Goal: Task Accomplishment & Management: Use online tool/utility

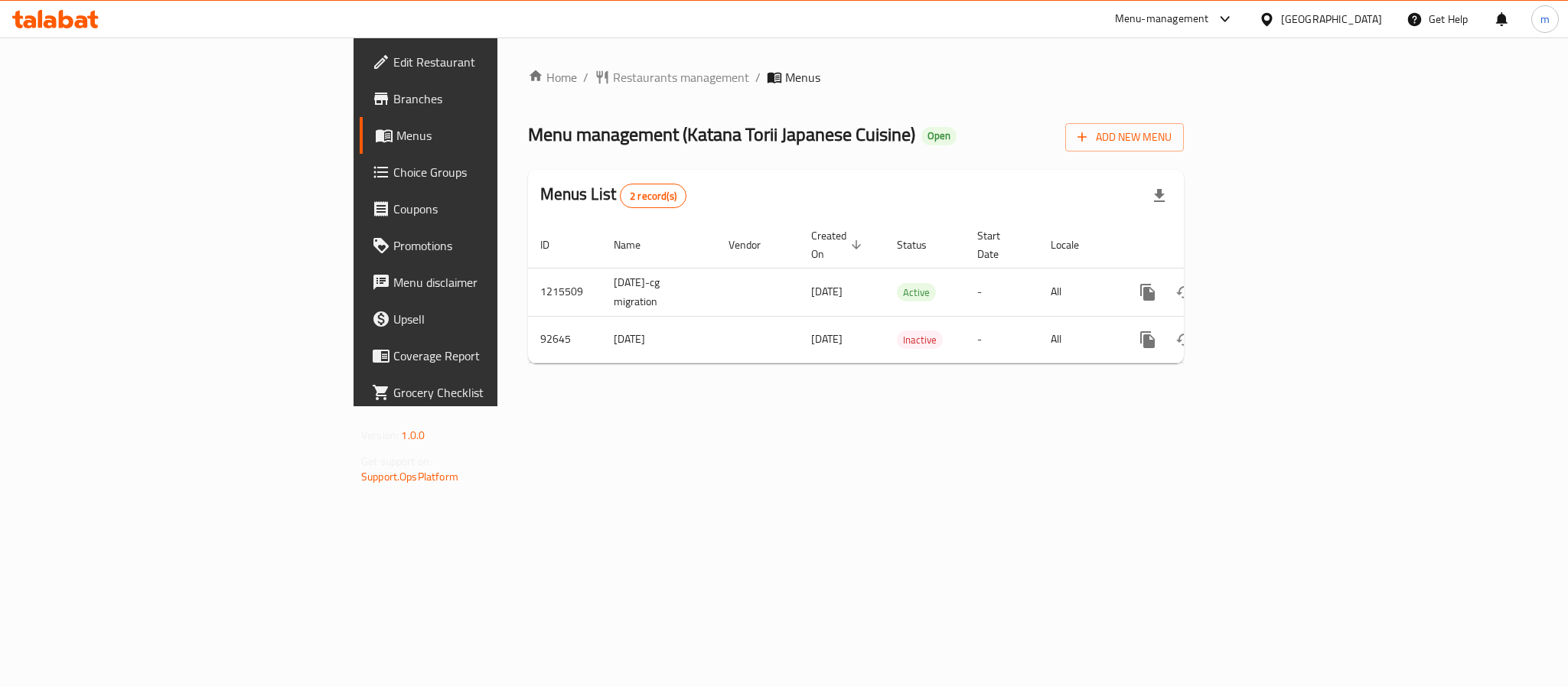
click at [393, 181] on span "Choice Groups" at bounding box center [497, 172] width 210 height 19
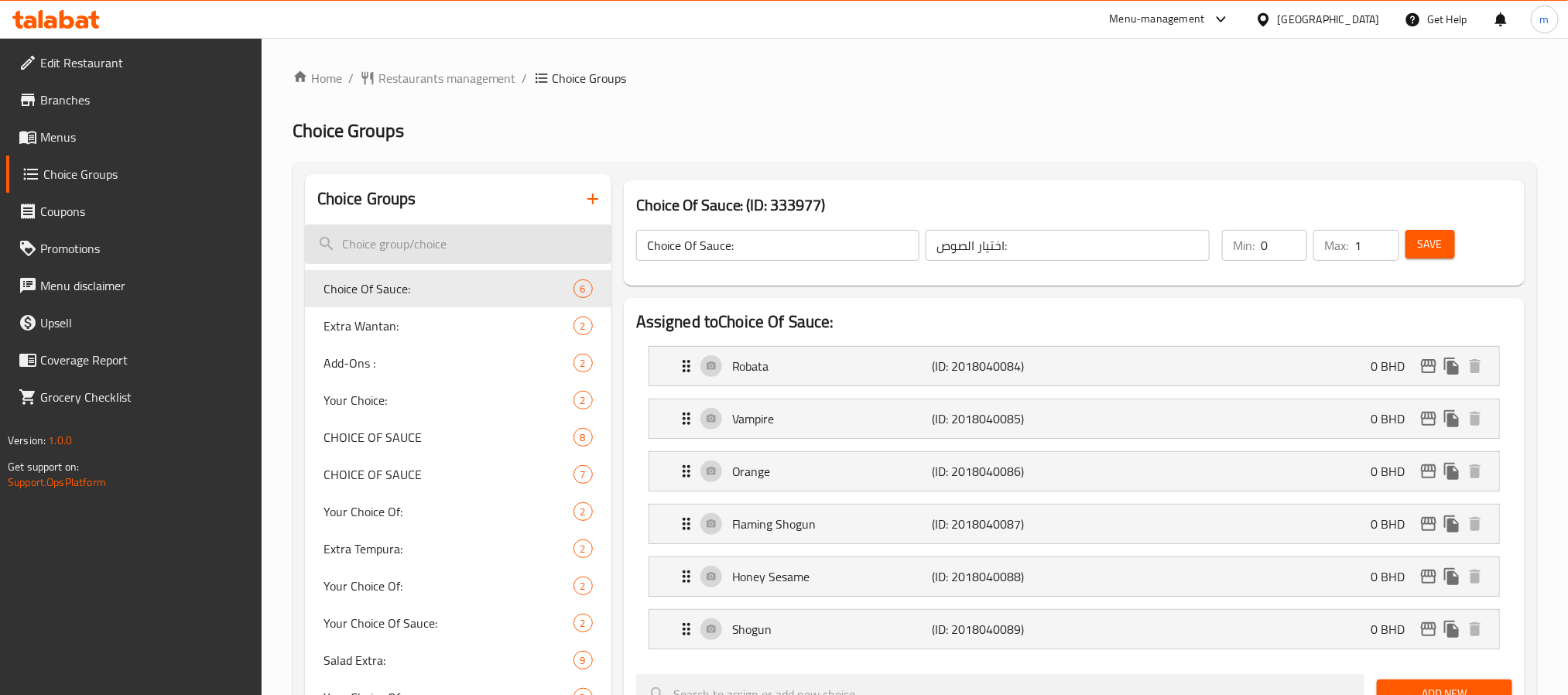
click at [395, 243] on input "search" at bounding box center [458, 244] width 306 height 40
paste input "How to cook it:"
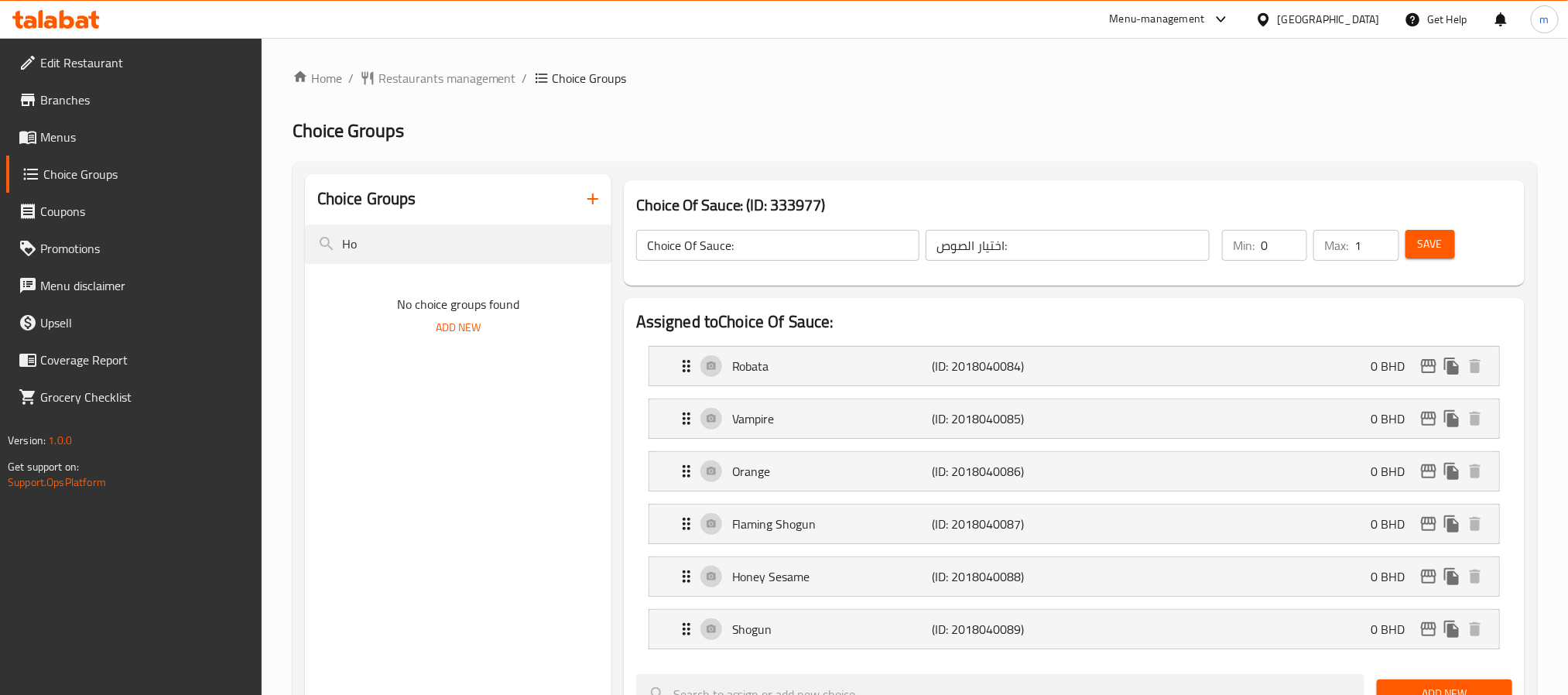
type input "H"
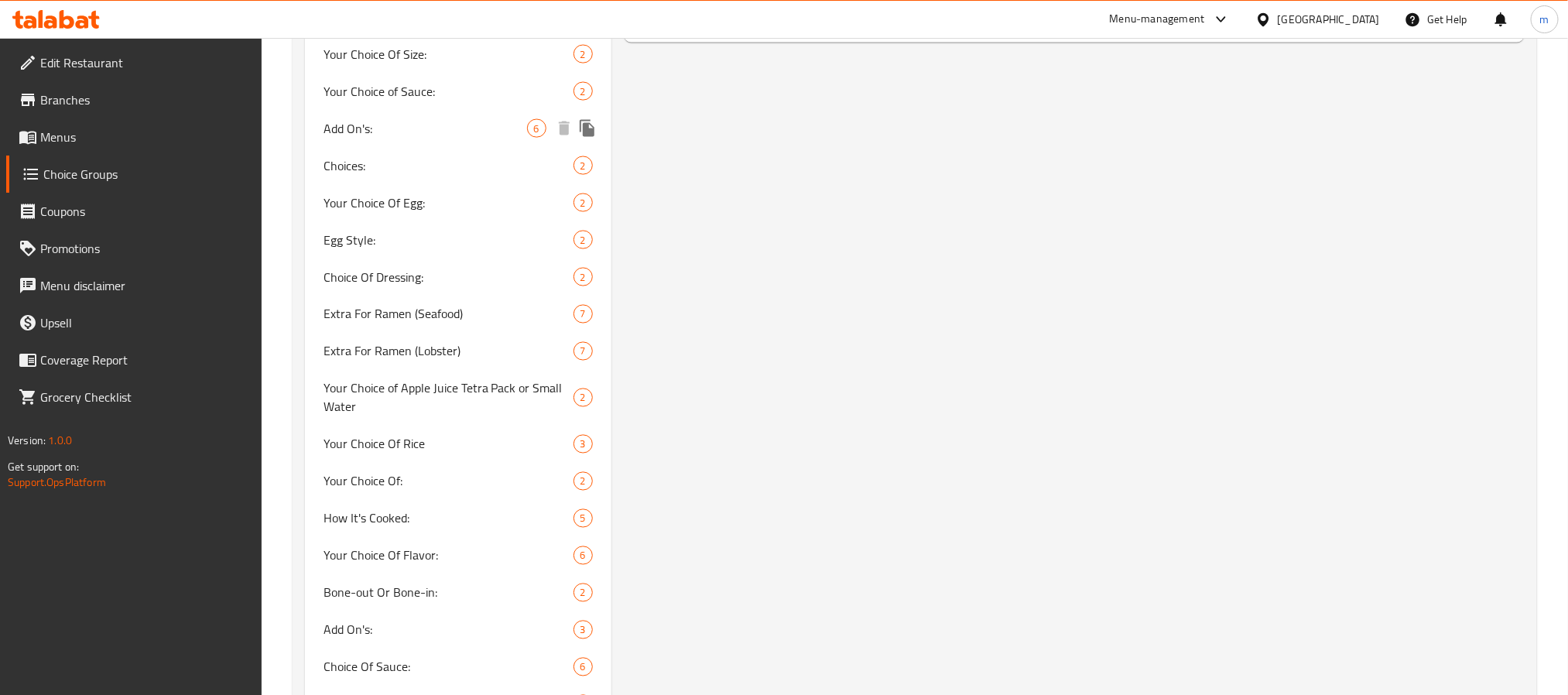
scroll to position [1277, 0]
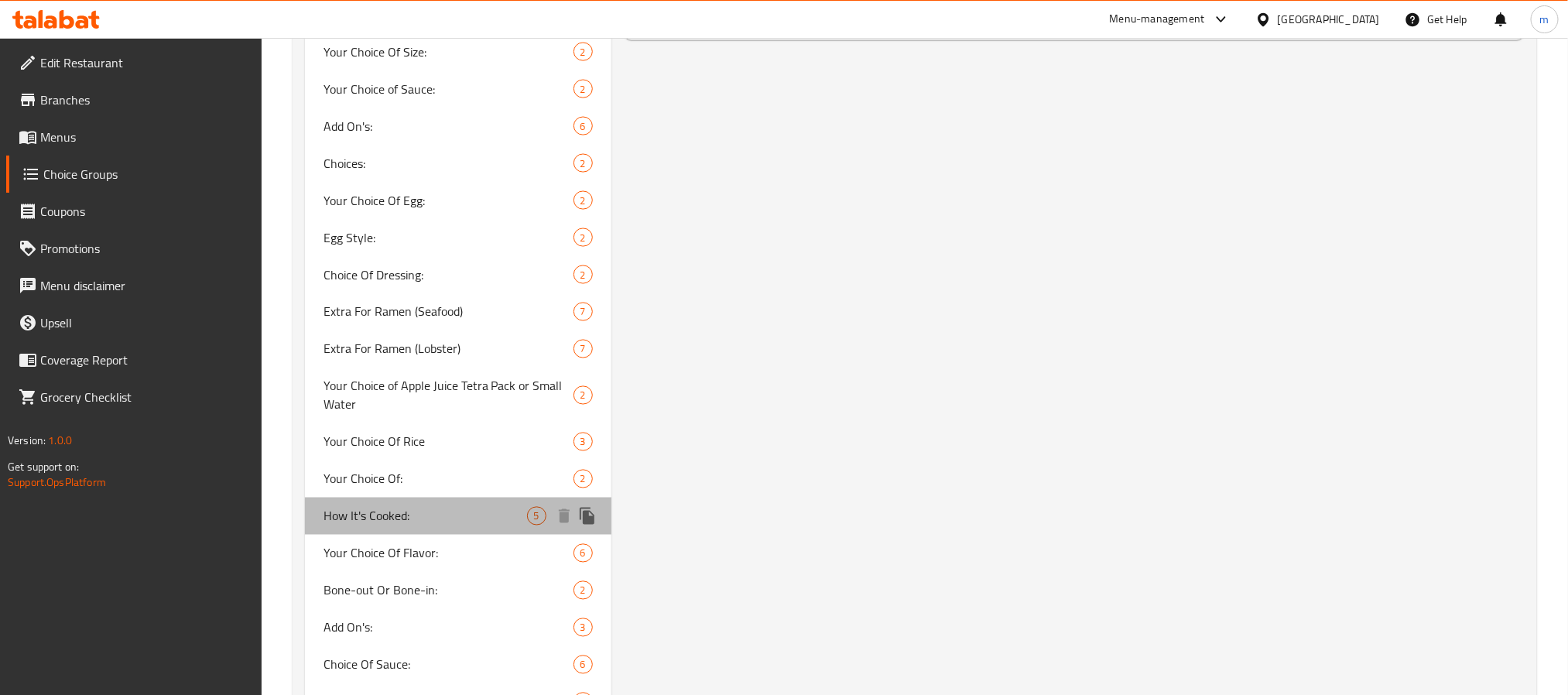
click at [380, 507] on span "How It's Cooked:" at bounding box center [425, 516] width 203 height 19
type input "How It's Cooked:"
type input "كيف يتم طهيها:"
type input "1"
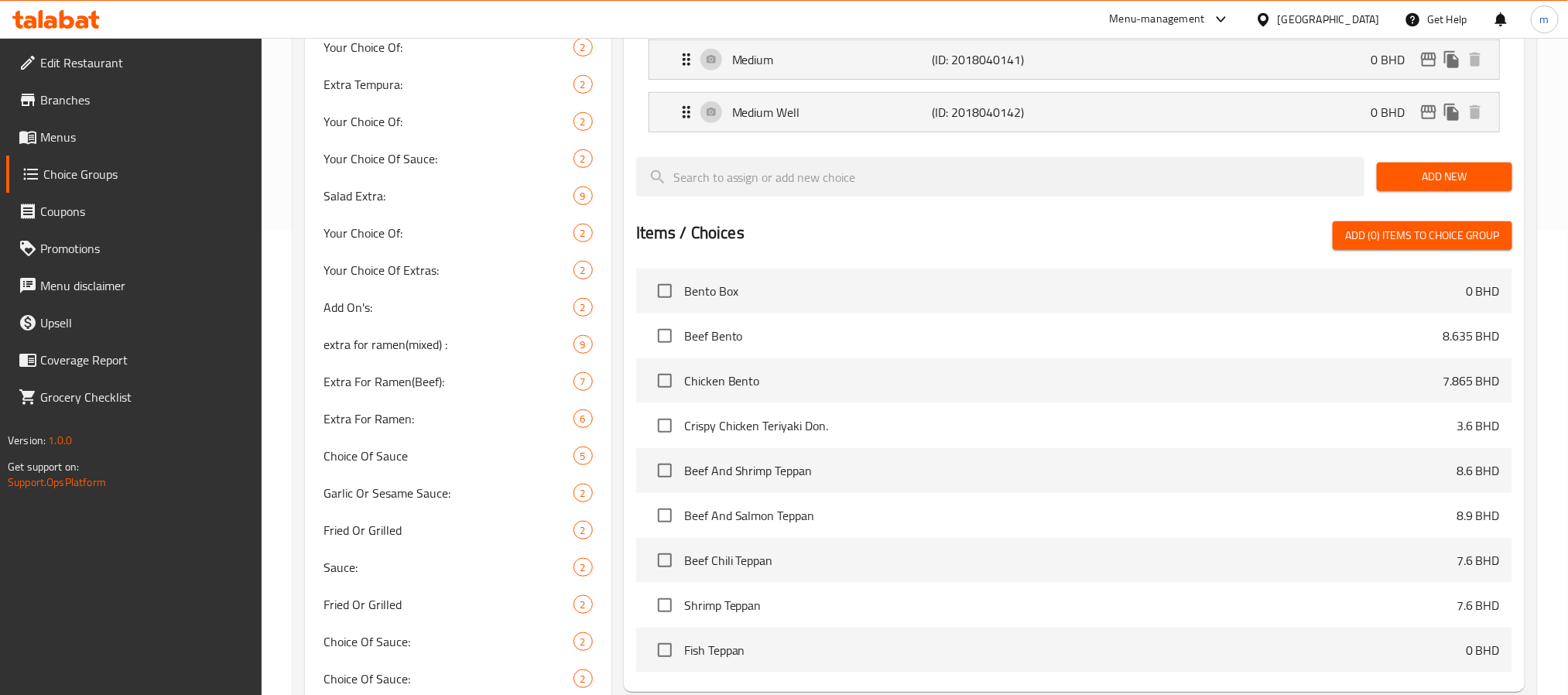
scroll to position [0, 0]
